Goal: Task Accomplishment & Management: Complete application form

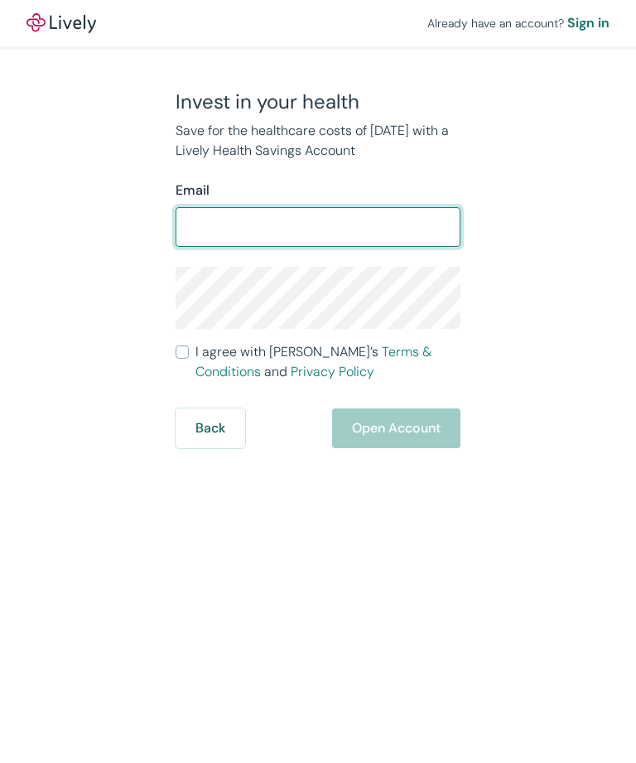
click at [379, 224] on input "Email" at bounding box center [318, 226] width 285 height 33
type input "1"
type input "[PERSON_NAME][EMAIL_ADDRESS][PERSON_NAME][DOMAIN_NAME]"
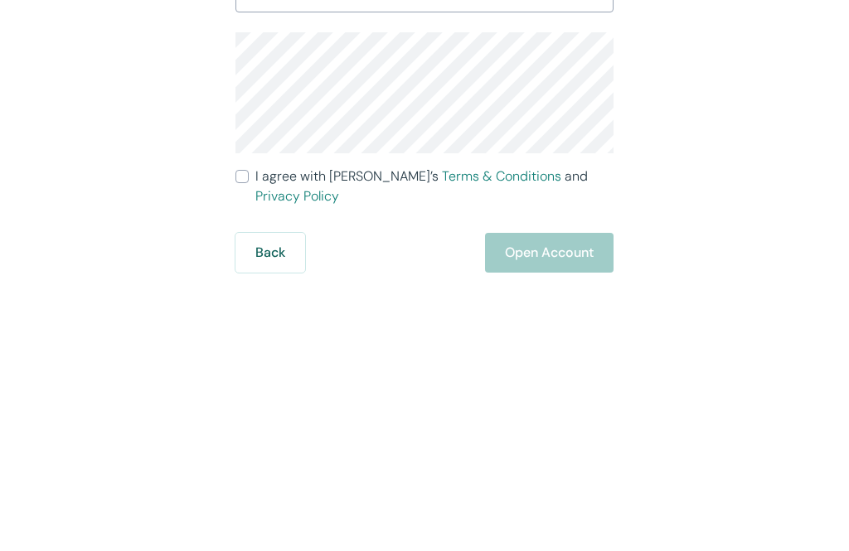
scroll to position [55, 0]
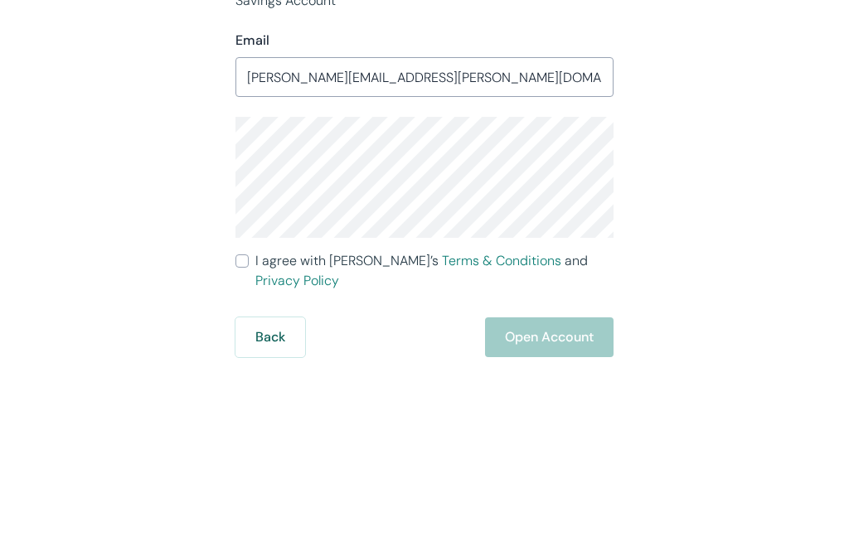
click at [636, 145] on div "Invest in your health Save for the healthcare costs of [DATE] with a Lively Hea…" at bounding box center [414, 302] width 795 height 426
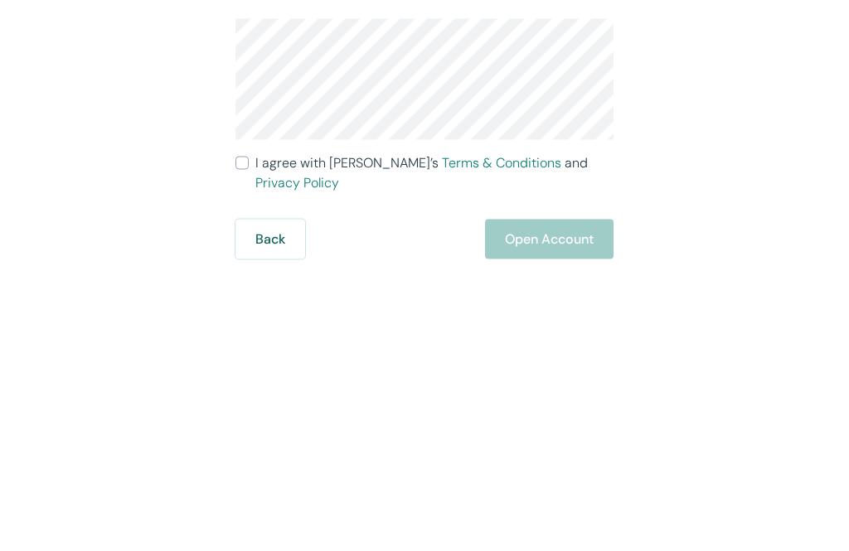
click at [245, 413] on input "I agree with Lively’s Terms & Conditions and Privacy Policy" at bounding box center [241, 419] width 13 height 13
checkbox input "true"
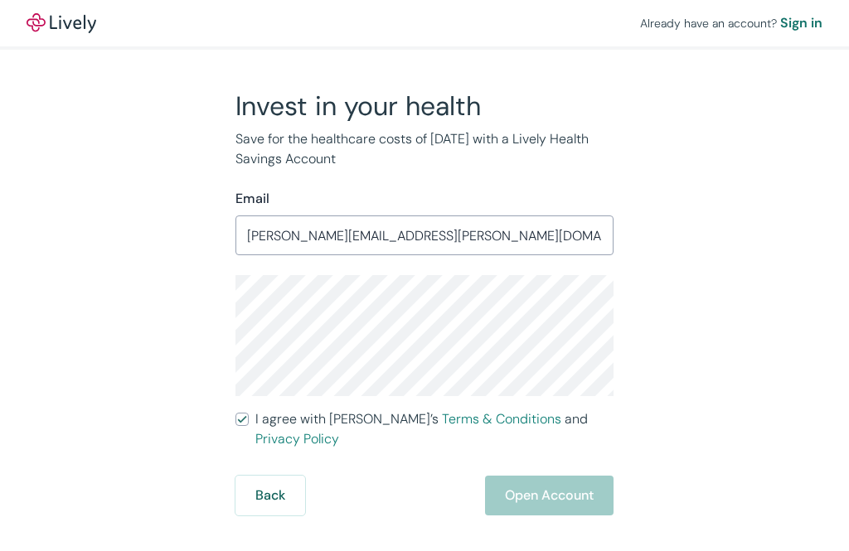
click at [560, 219] on input "[PERSON_NAME][EMAIL_ADDRESS][PERSON_NAME][DOMAIN_NAME]" at bounding box center [424, 235] width 378 height 33
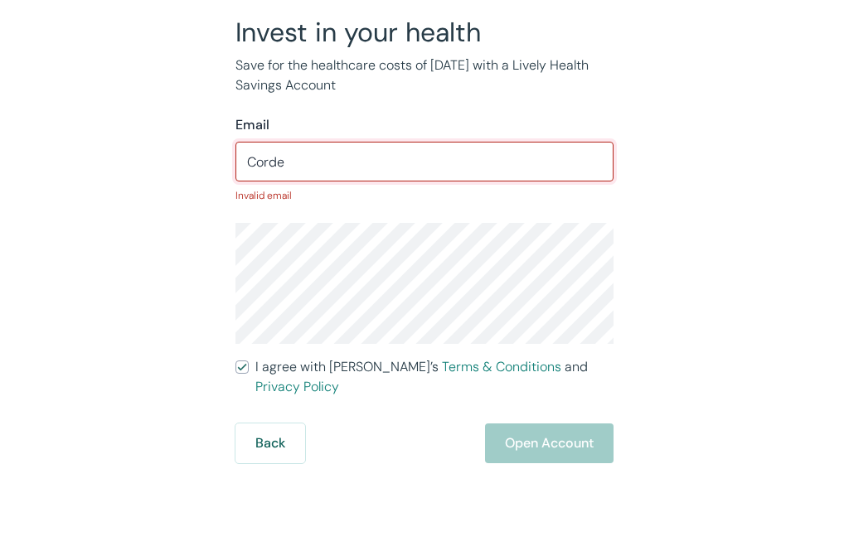
type input "Cord"
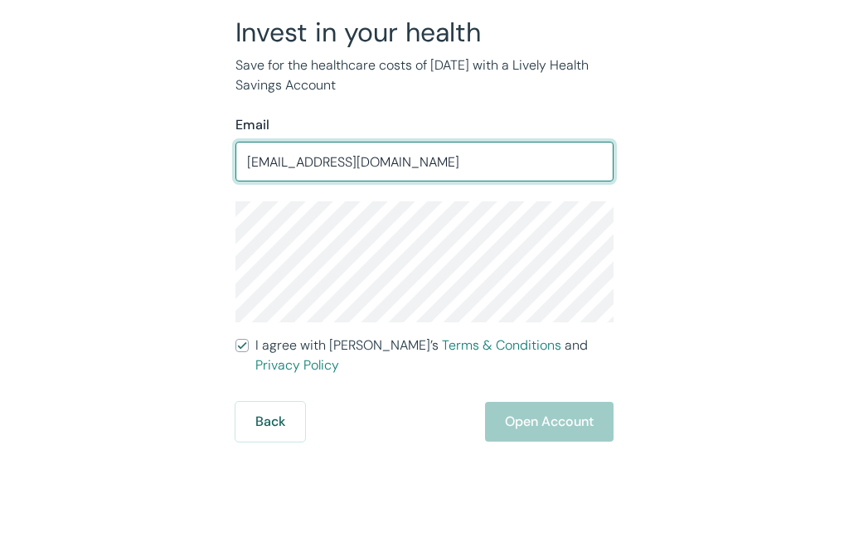
type input "[EMAIL_ADDRESS][DOMAIN_NAME]"
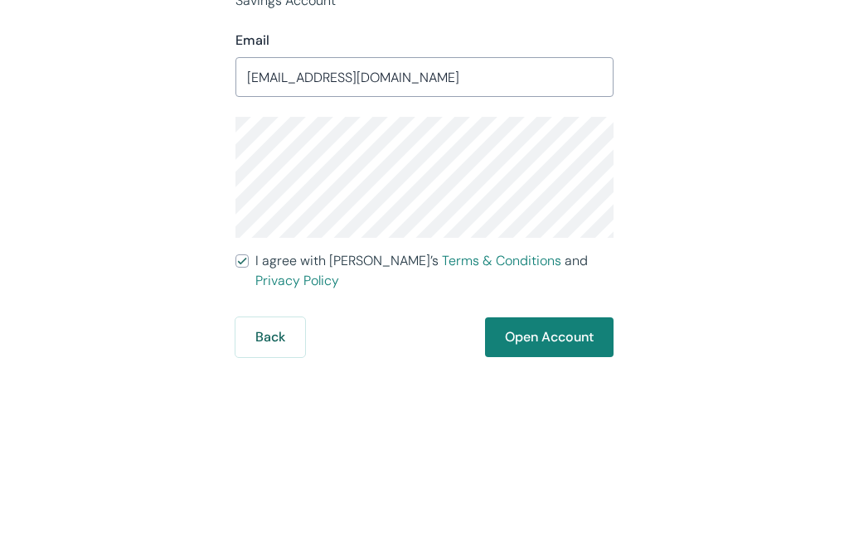
click at [636, 139] on div "Invest in your health Save for the healthcare costs of [DATE] with a Lively Hea…" at bounding box center [414, 302] width 795 height 426
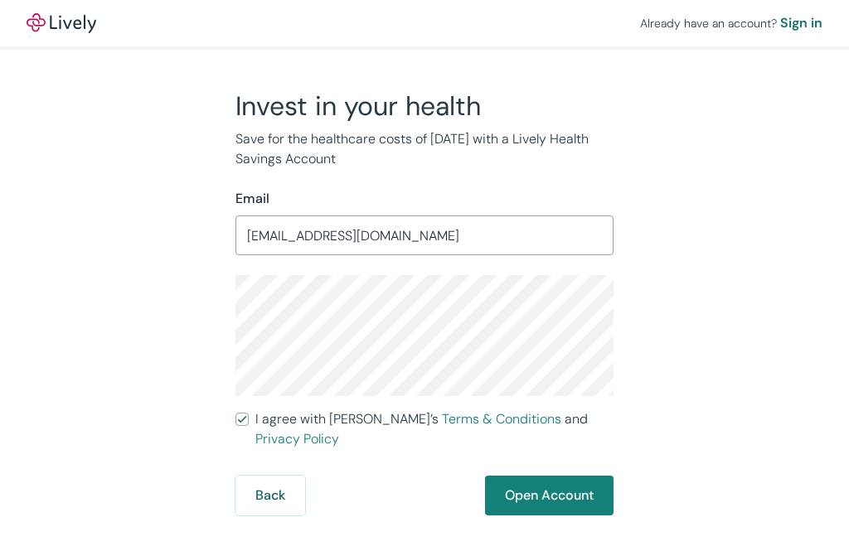
click at [562, 476] on button "Open Account" at bounding box center [549, 496] width 128 height 40
